Goal: Transaction & Acquisition: Obtain resource

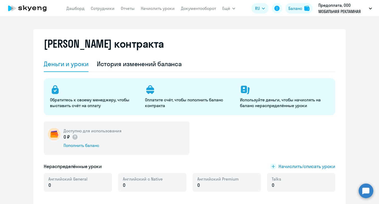
select select "english_adult_not_native_speaker"
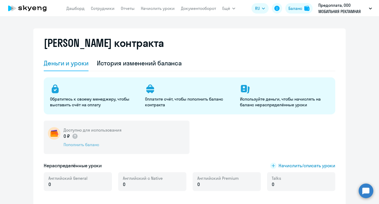
click at [90, 146] on div "Пополнить баланс" at bounding box center [92, 144] width 58 height 6
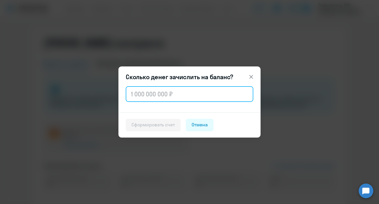
click at [148, 92] on input "text" at bounding box center [189, 94] width 127 height 16
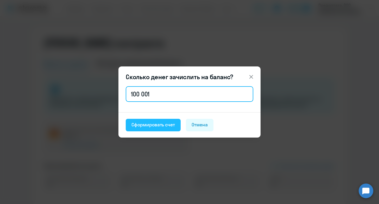
type input "100 001"
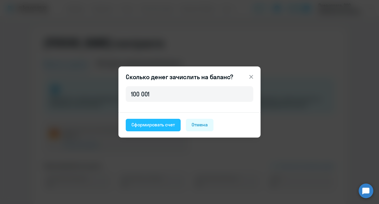
click at [165, 124] on div "Сформировать счет" at bounding box center [152, 124] width 43 height 7
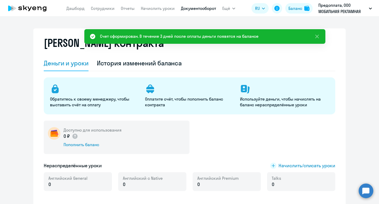
click at [209, 8] on link "Документооборот" at bounding box center [198, 8] width 35 height 5
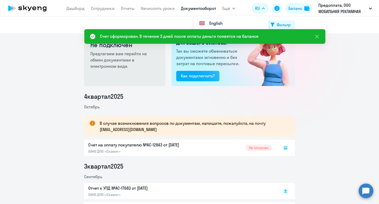
scroll to position [14, 0]
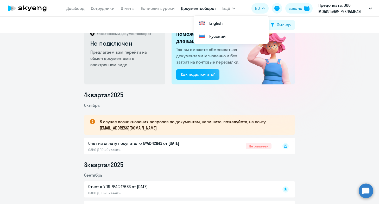
click at [286, 146] on icon at bounding box center [285, 145] width 3 height 3
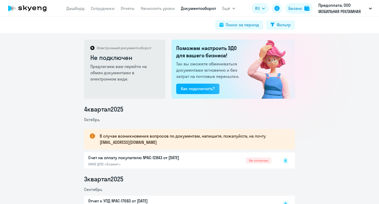
scroll to position [18, 0]
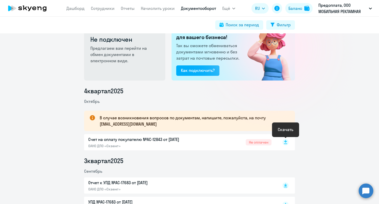
click at [284, 141] on icon at bounding box center [285, 141] width 3 height 3
